Goal: Find specific fact: Find specific fact

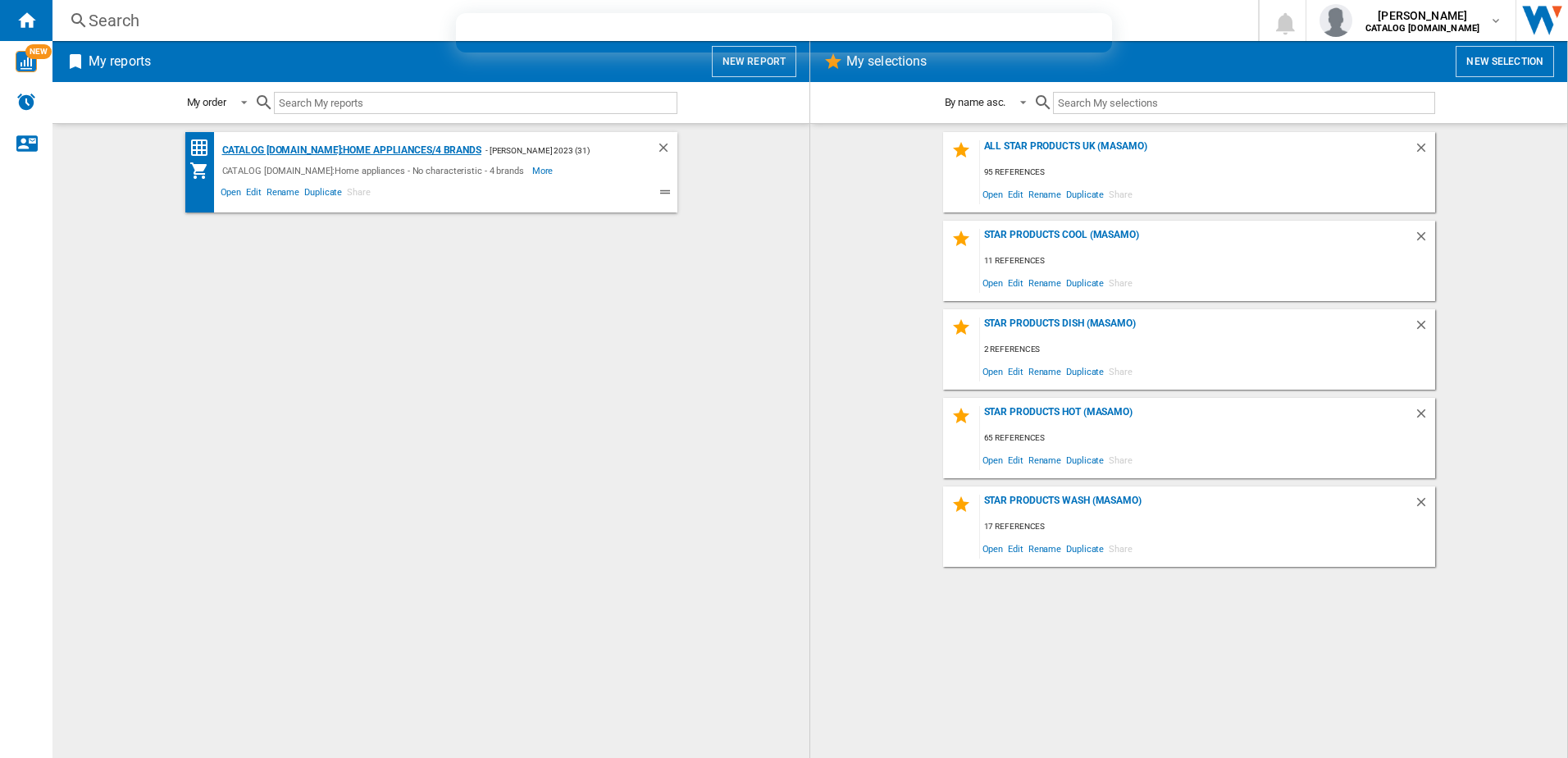
click at [359, 142] on div "CATALOG [DOMAIN_NAME]:Home appliances/4 brands" at bounding box center [349, 150] width 263 height 21
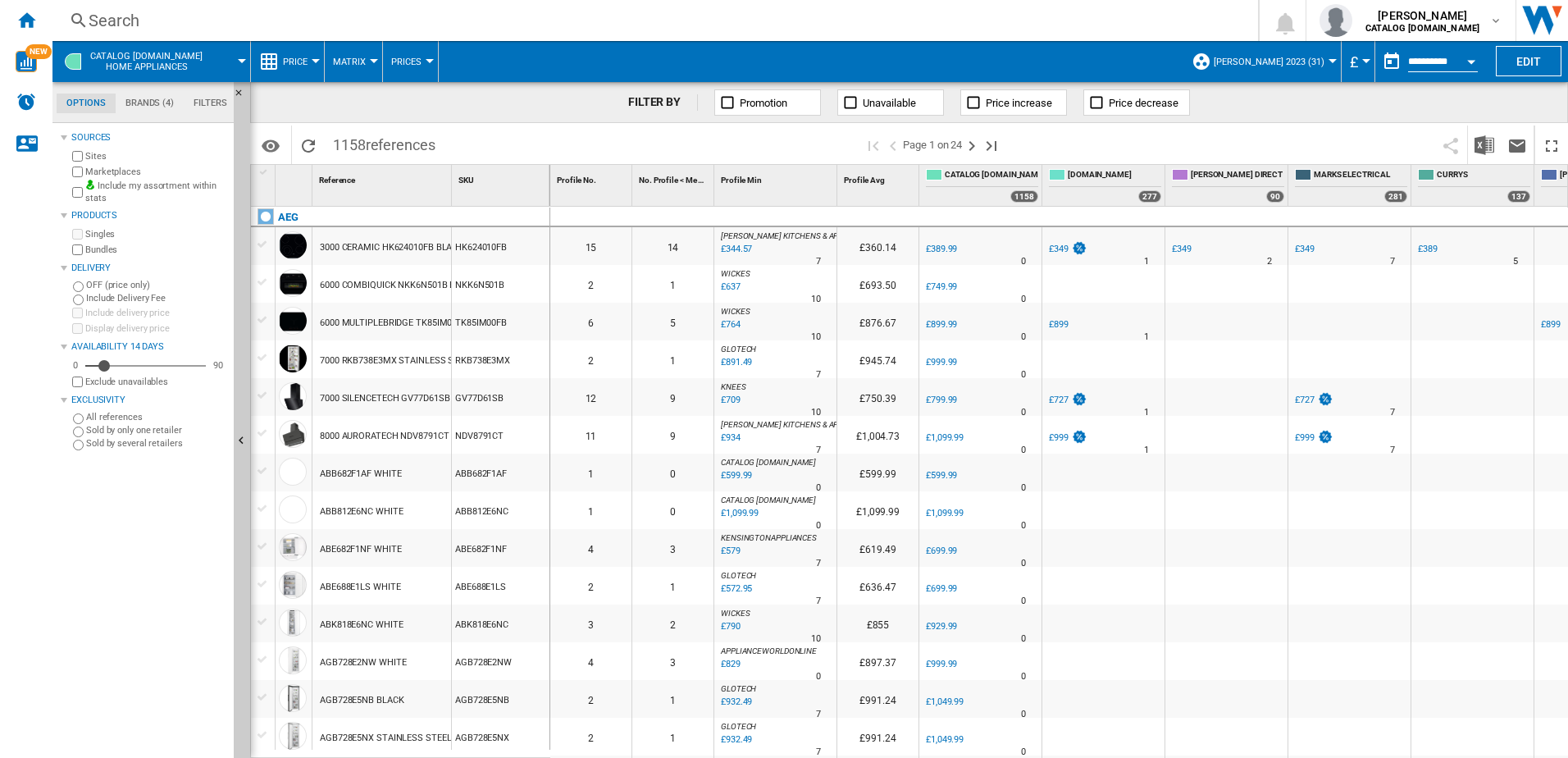
click at [207, 23] on div "Search" at bounding box center [652, 20] width 1127 height 23
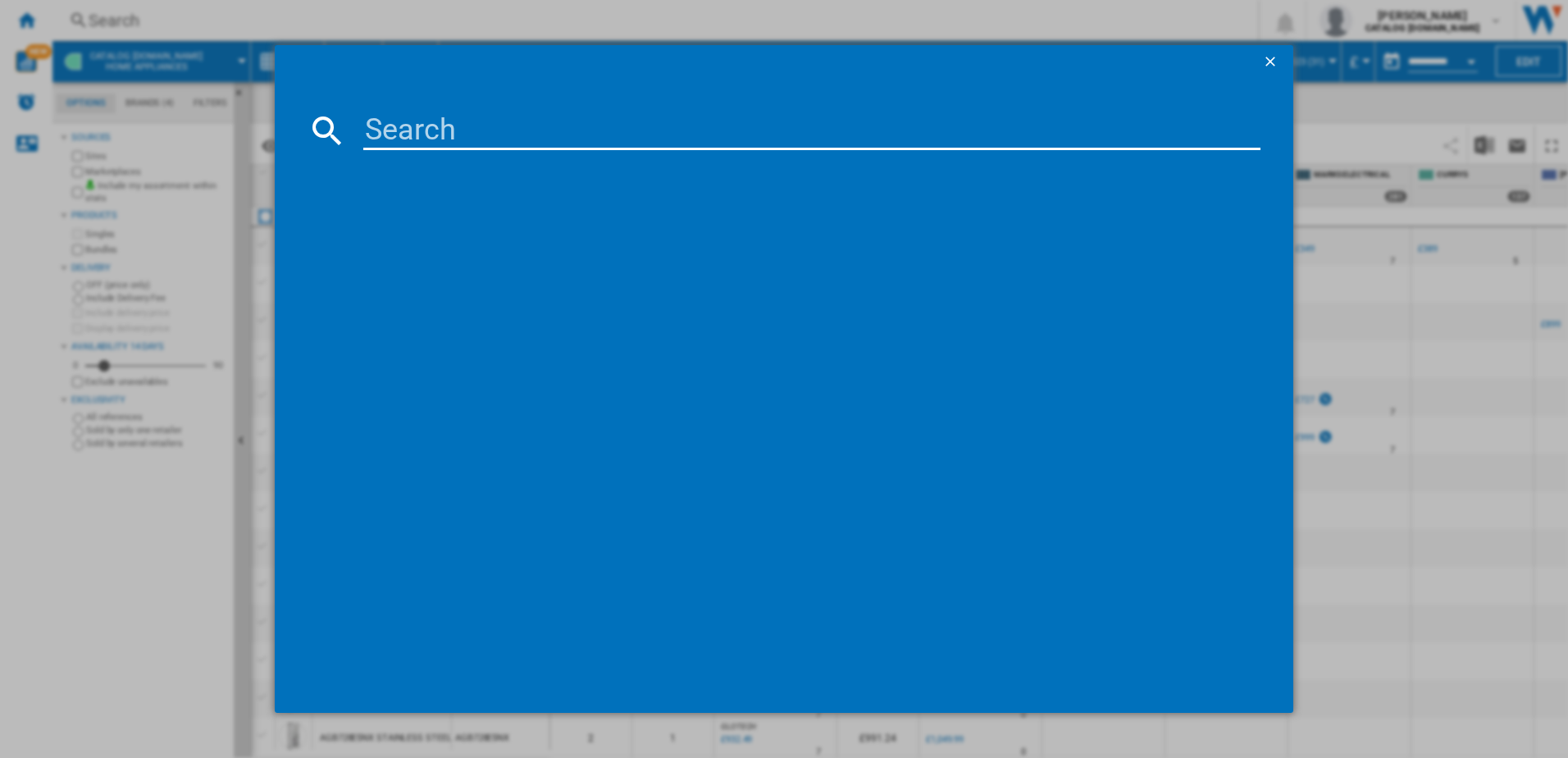
click at [382, 129] on input at bounding box center [812, 130] width 898 height 39
paste input "hdb95623"
type input "hdb95623nb"
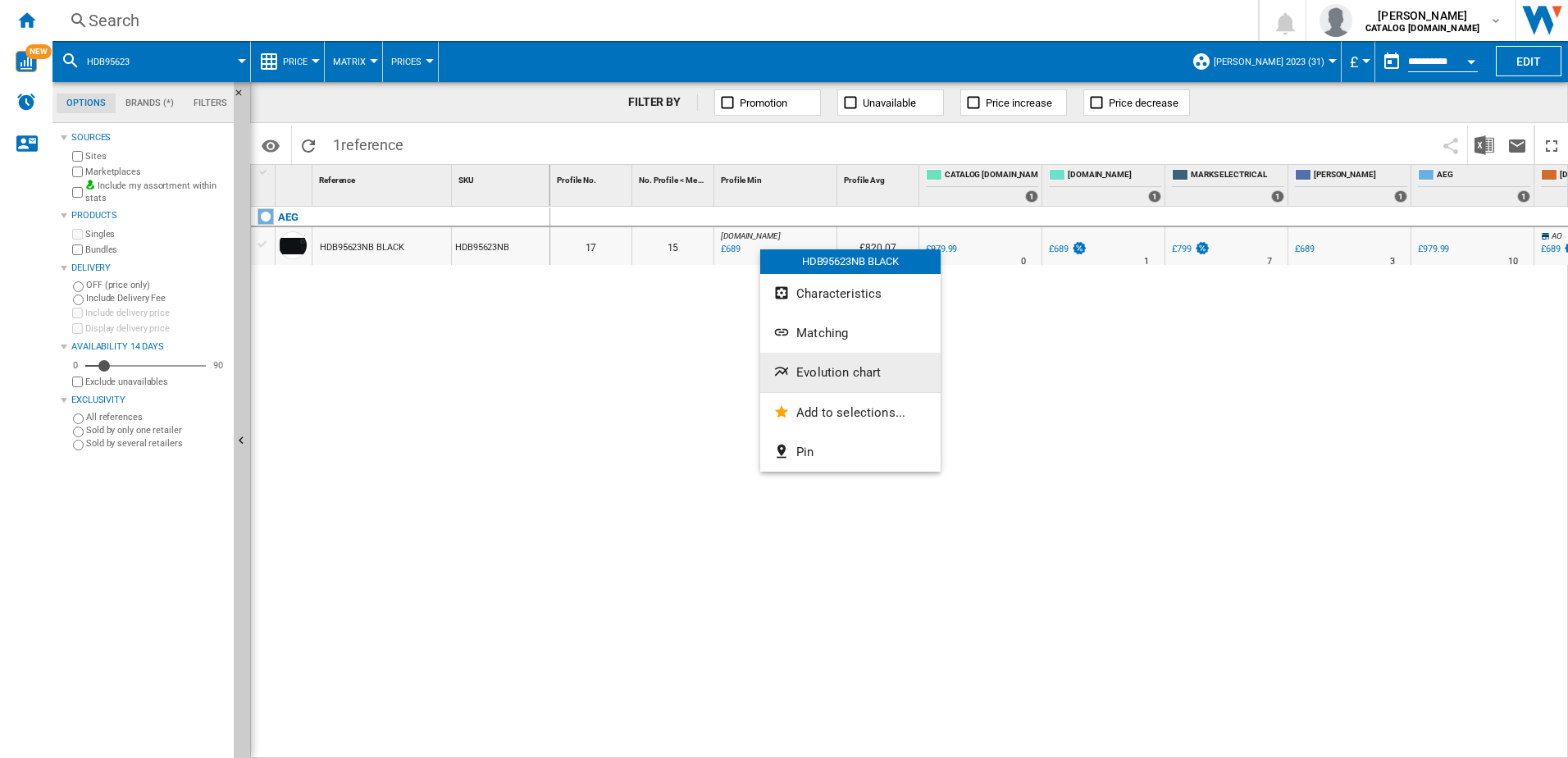
click at [822, 372] on span "Evolution chart" at bounding box center [838, 373] width 84 height 15
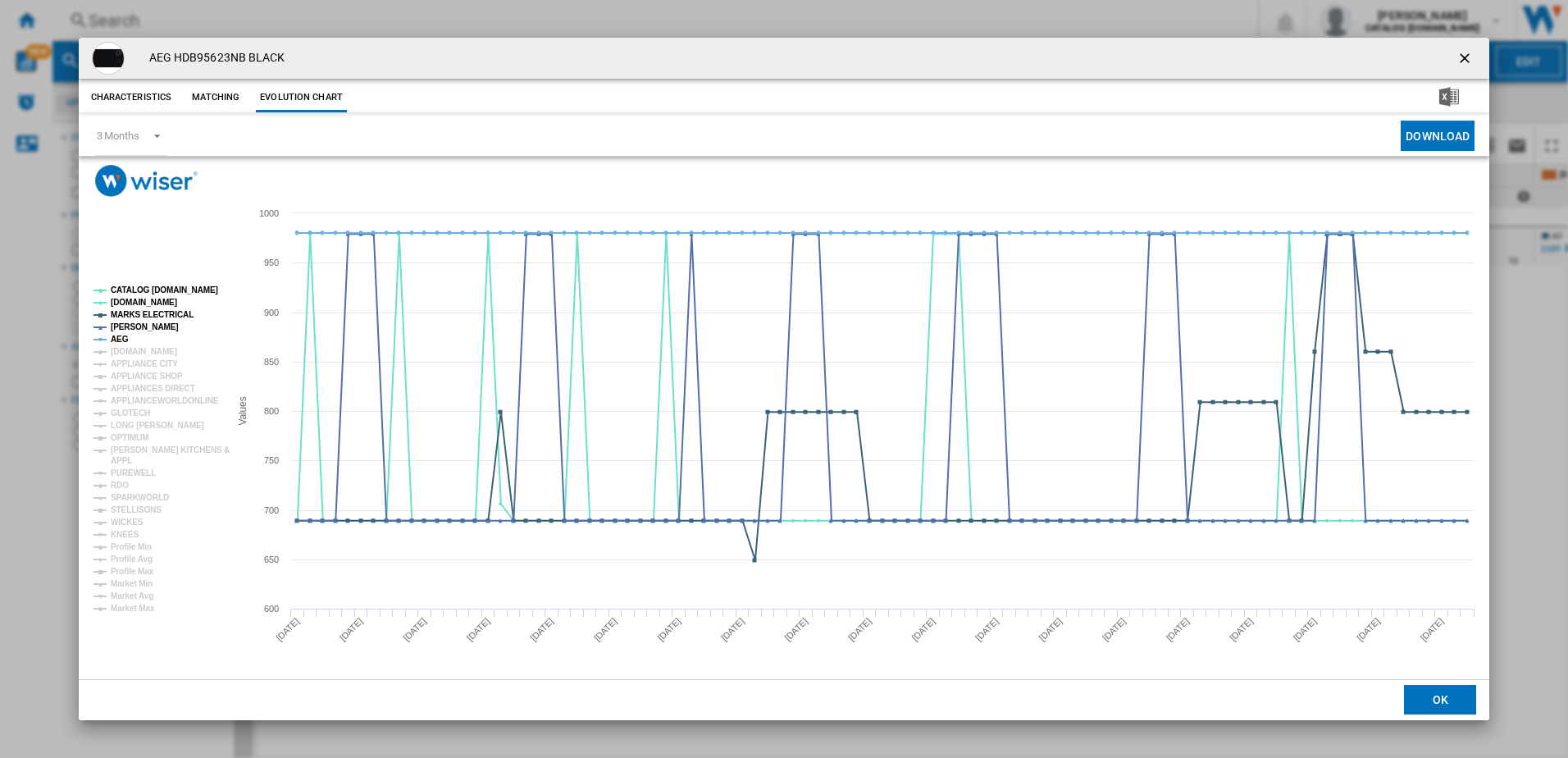
click at [1466, 60] on ng-md-icon "getI18NText('BUTTONS.CLOSE_DIALOG')" at bounding box center [1467, 60] width 20 height 20
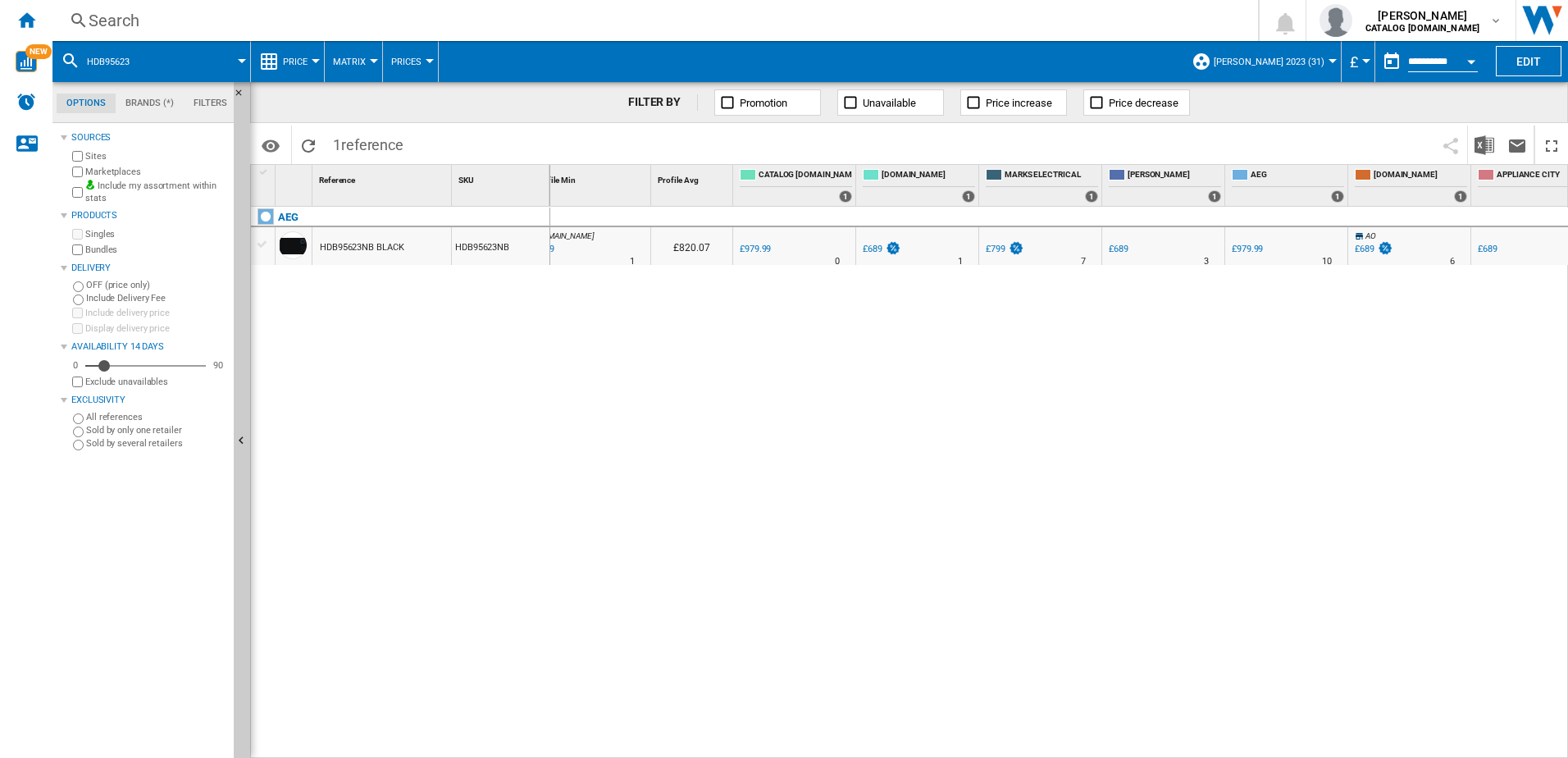
scroll to position [0, 139]
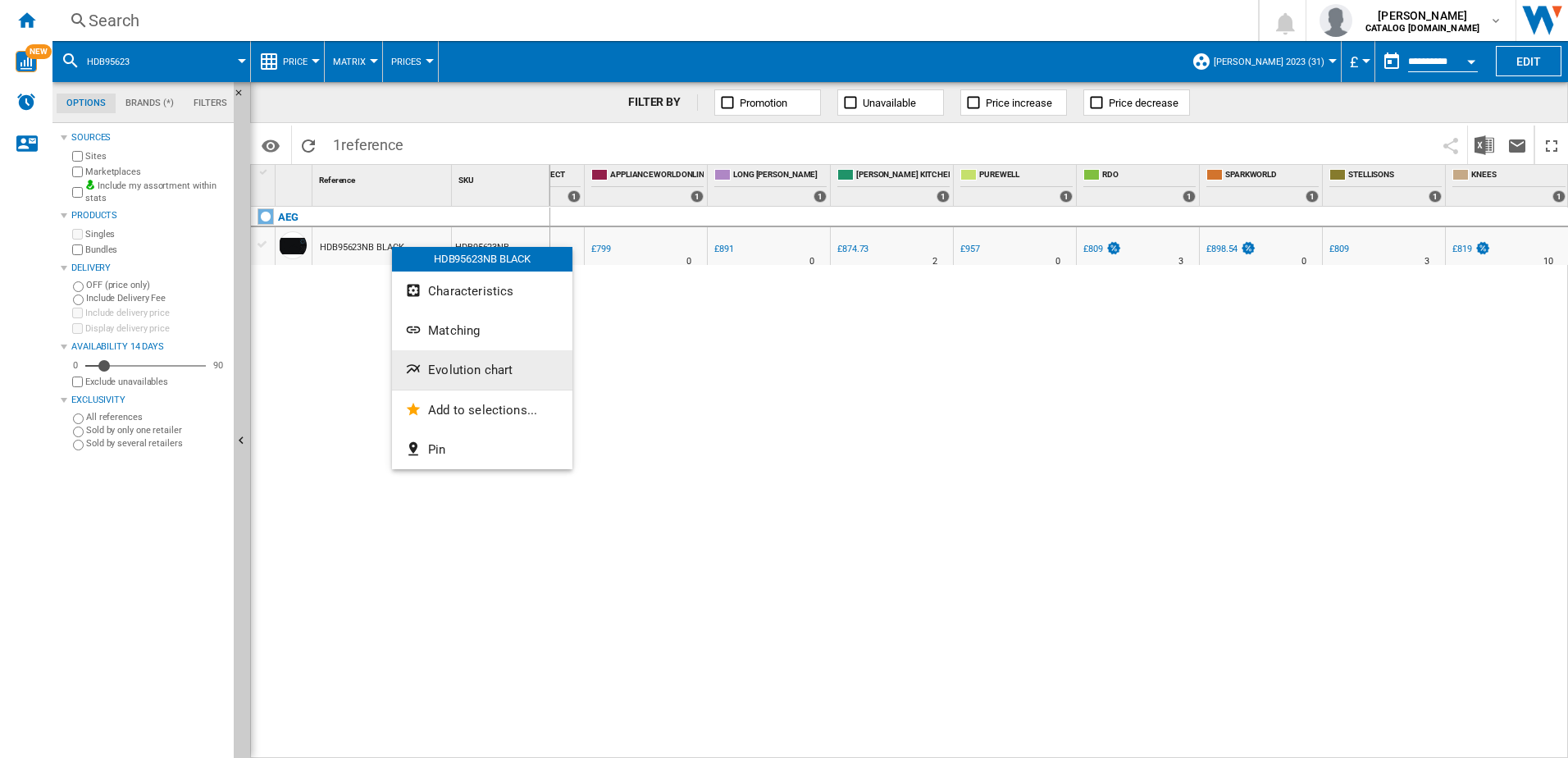
click at [440, 368] on span "Evolution chart" at bounding box center [470, 370] width 84 height 15
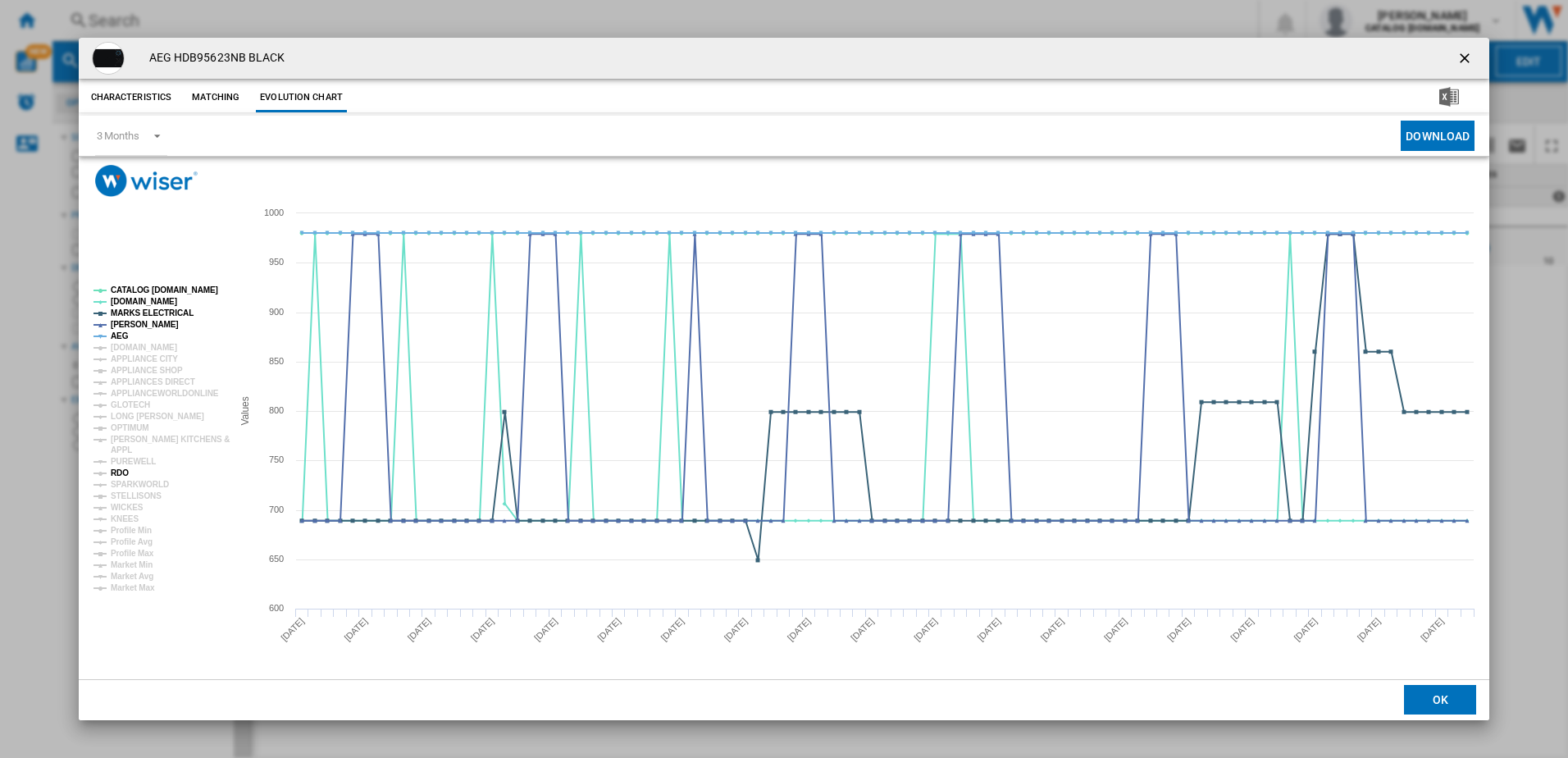
click at [123, 471] on tspan "RDO" at bounding box center [120, 472] width 18 height 9
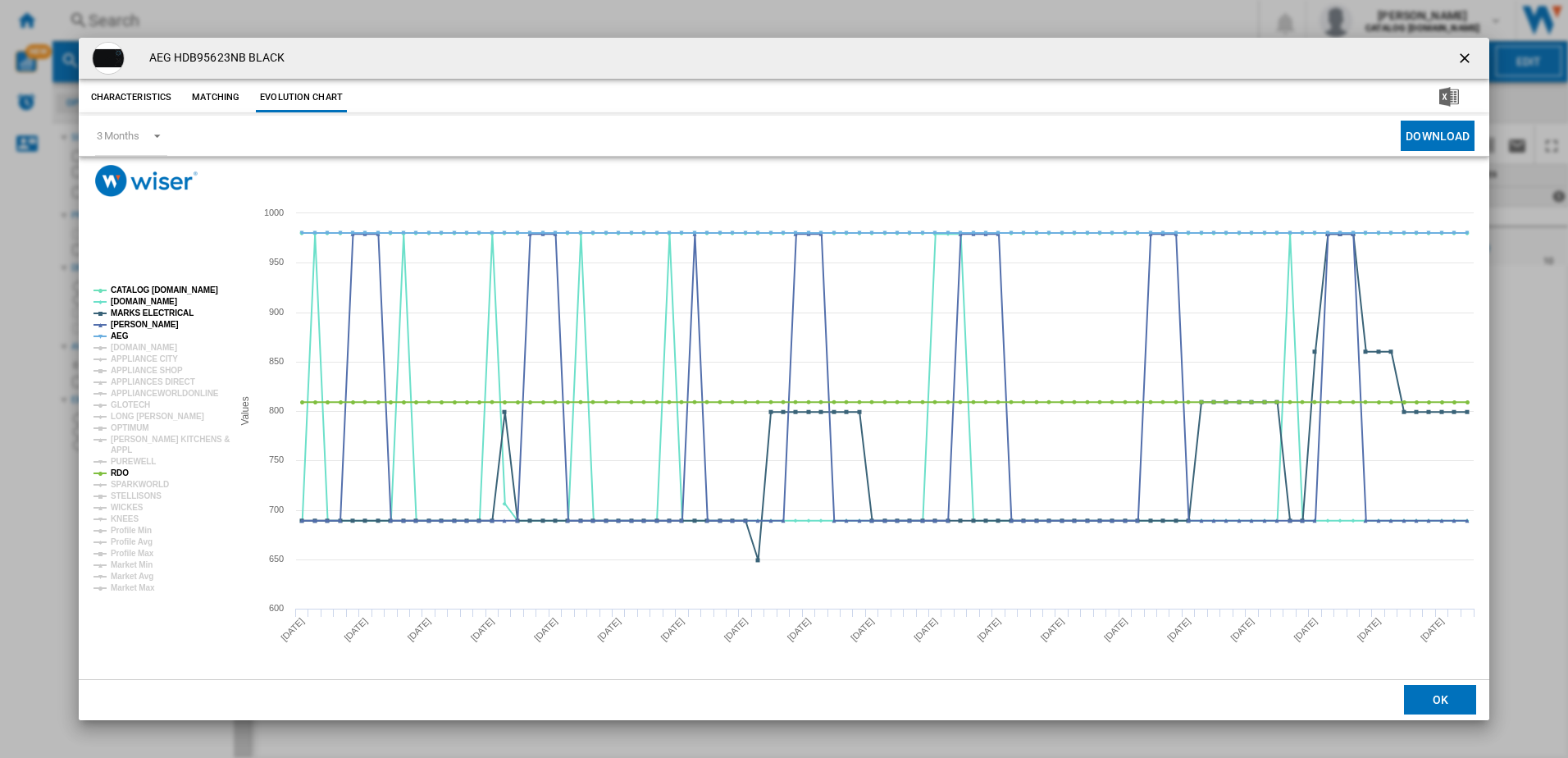
click at [1459, 60] on ng-md-icon "getI18NText('BUTTONS.CLOSE_DIALOG')" at bounding box center [1467, 60] width 20 height 20
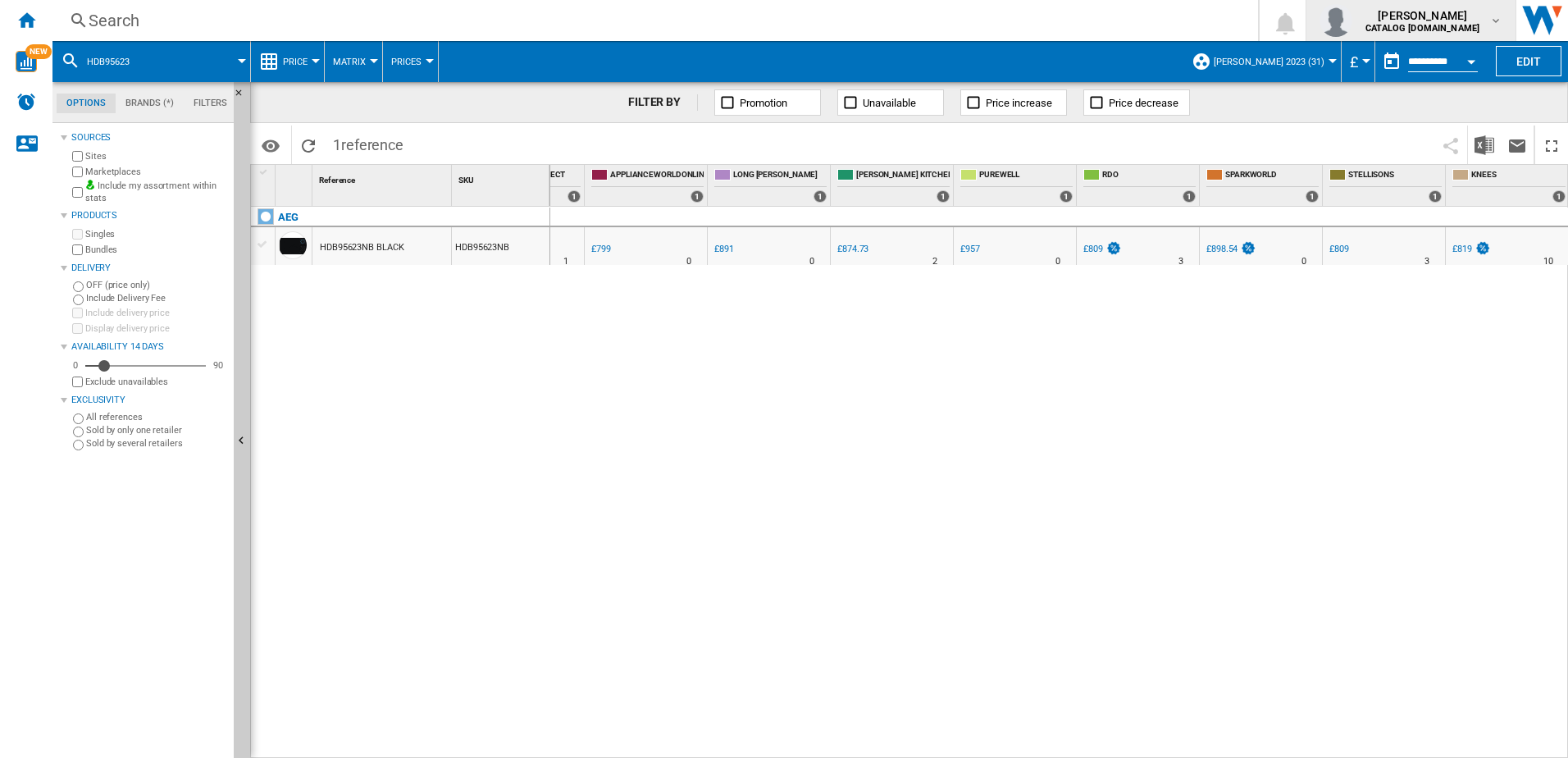
click at [1455, 18] on span "[PERSON_NAME]" at bounding box center [1423, 16] width 114 height 17
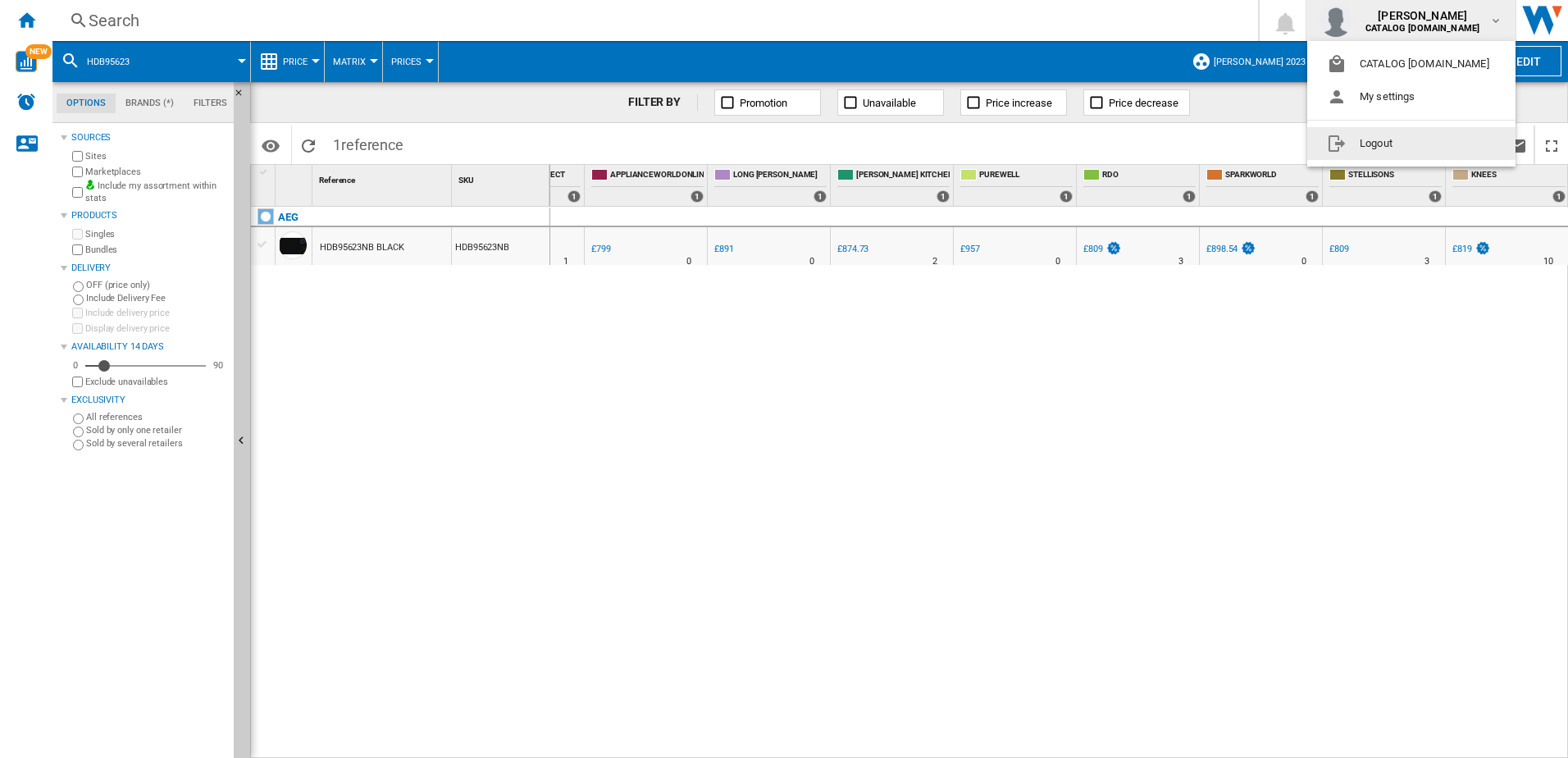
click at [1384, 149] on button "Logout" at bounding box center [1411, 143] width 208 height 33
